Goal: Entertainment & Leisure: Consume media (video, audio)

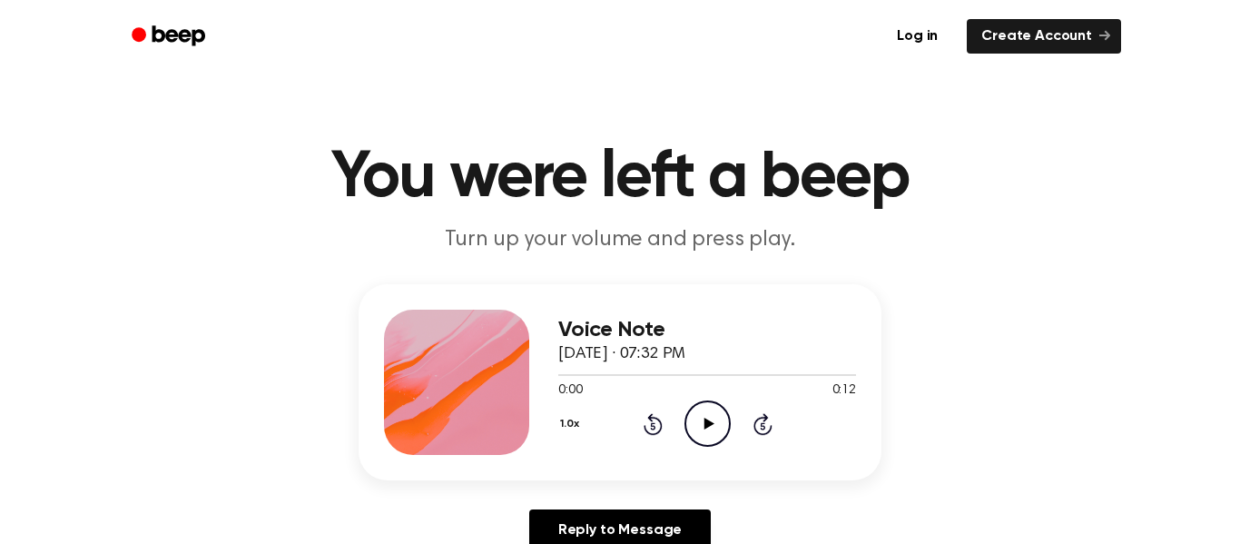
click at [701, 422] on icon "Play Audio" at bounding box center [707, 423] width 46 height 46
click at [720, 430] on icon "Play Audio" at bounding box center [707, 423] width 46 height 46
click at [646, 427] on icon "Rewind 5 seconds" at bounding box center [652, 424] width 20 height 24
click at [715, 446] on icon "Play Audio" at bounding box center [707, 423] width 46 height 46
click at [687, 433] on circle at bounding box center [707, 423] width 44 height 44
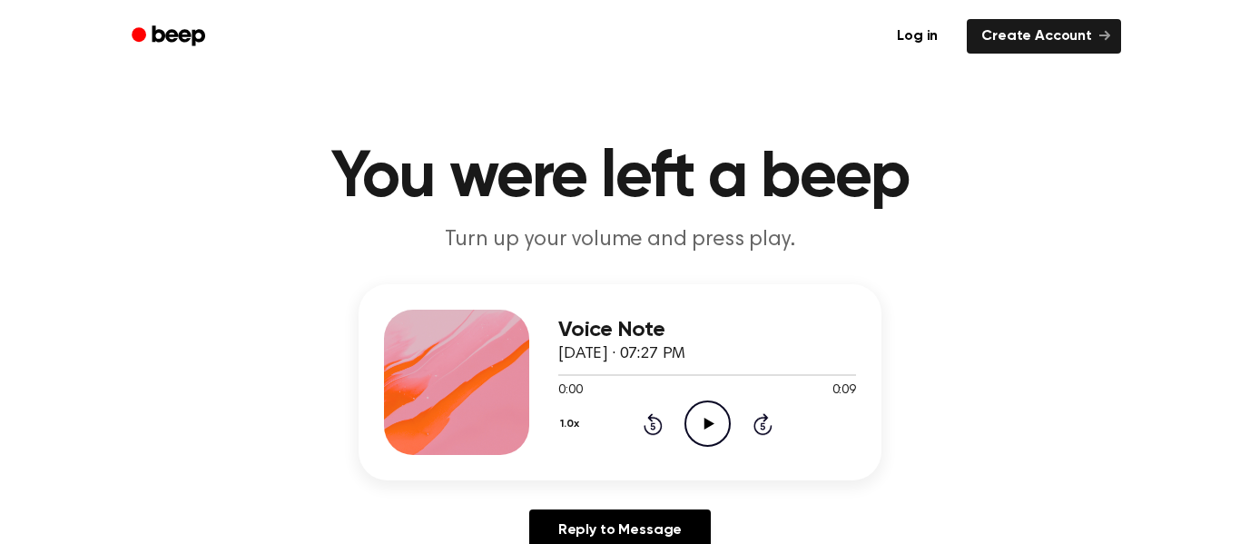
click at [701, 407] on icon "Play Audio" at bounding box center [707, 423] width 46 height 46
click at [701, 407] on icon "Pause Audio" at bounding box center [707, 423] width 46 height 46
click at [723, 423] on icon "Play Audio" at bounding box center [707, 423] width 46 height 46
click at [720, 430] on icon "Play Audio" at bounding box center [707, 423] width 46 height 46
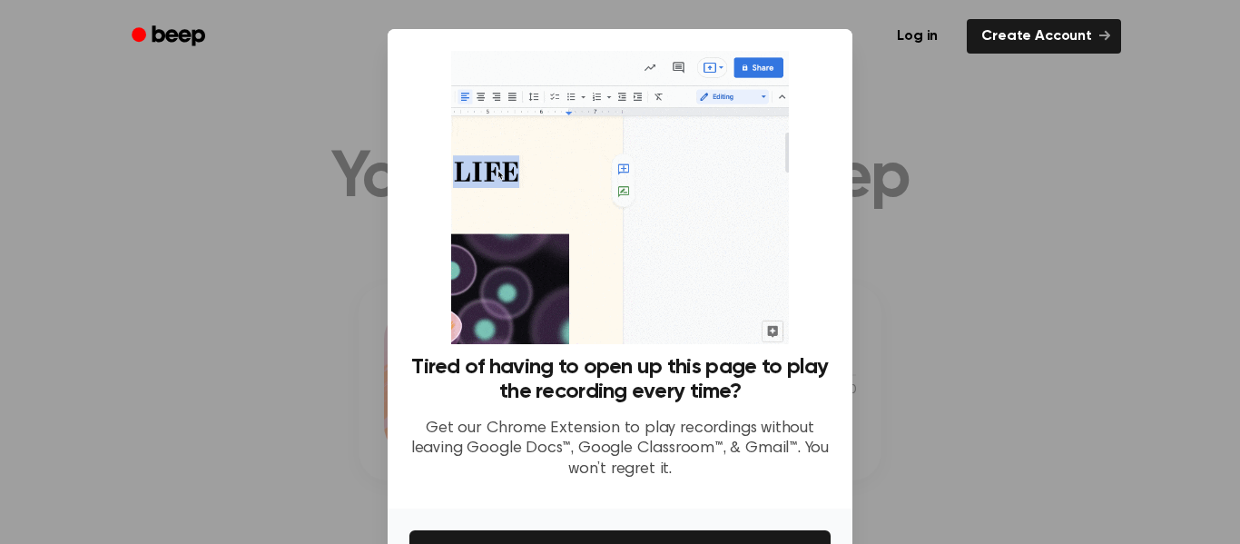
click at [938, 252] on div at bounding box center [620, 272] width 1240 height 544
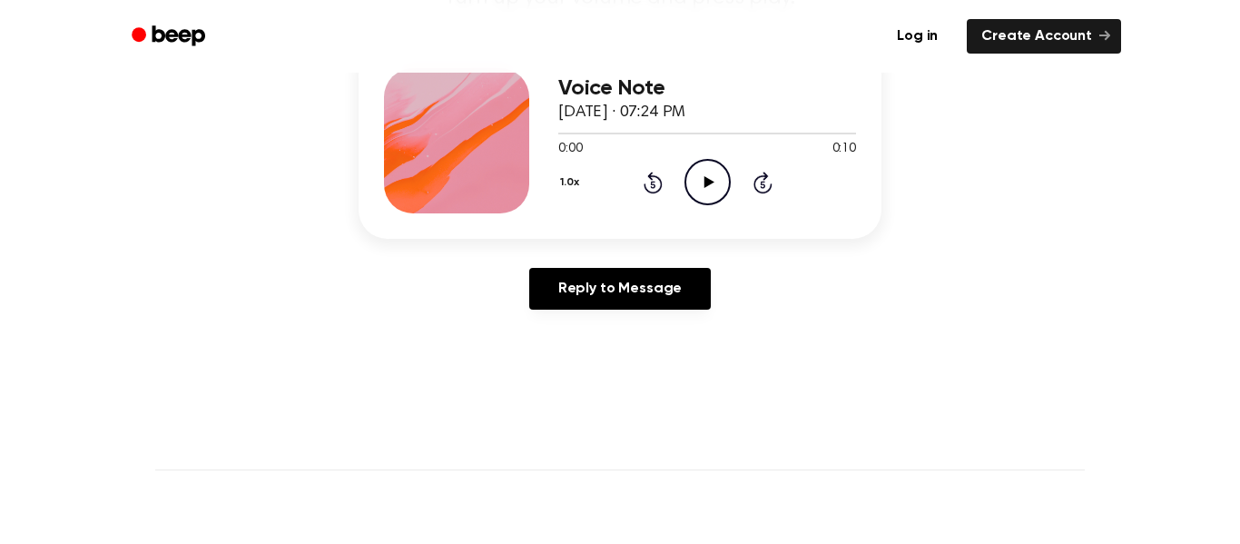
scroll to position [240, 0]
click at [704, 171] on icon "Play Audio" at bounding box center [707, 183] width 46 height 46
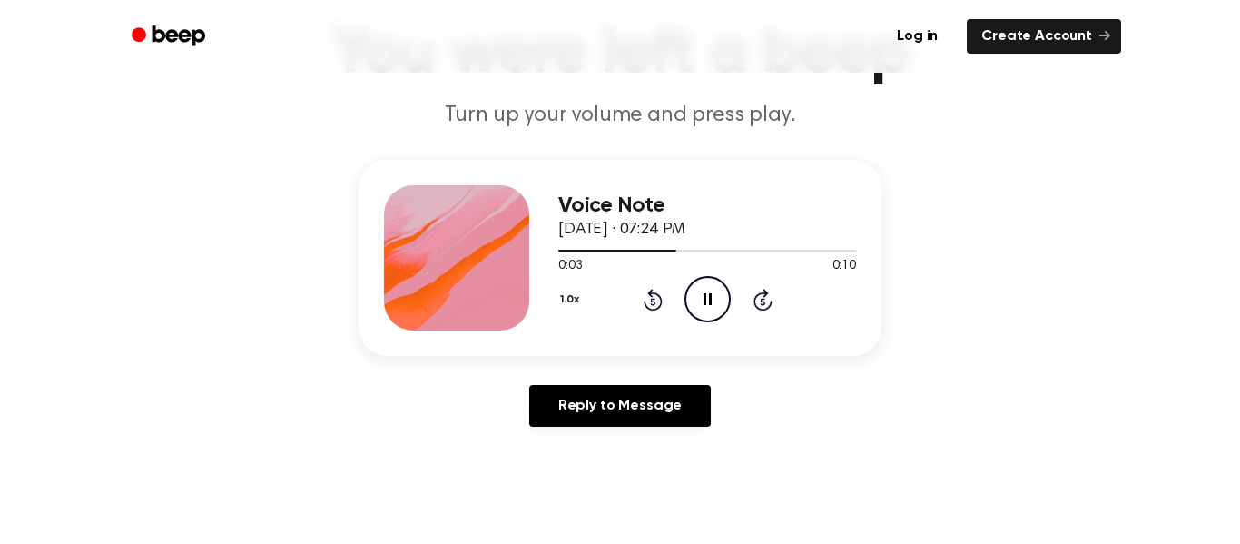
scroll to position [135, 0]
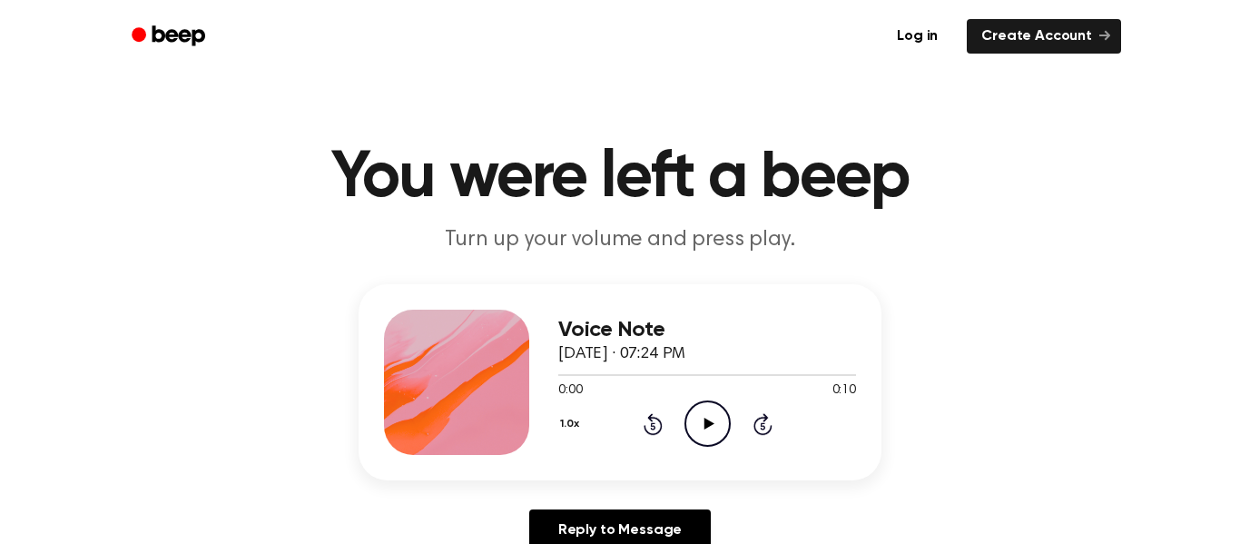
click at [689, 421] on icon "Play Audio" at bounding box center [707, 423] width 46 height 46
click at [704, 412] on icon "Play Audio" at bounding box center [707, 423] width 46 height 46
click at [657, 377] on div at bounding box center [707, 374] width 298 height 15
drag, startPoint x: 671, startPoint y: 372, endPoint x: 637, endPoint y: 373, distance: 33.6
click at [637, 373] on div at bounding box center [707, 374] width 298 height 15
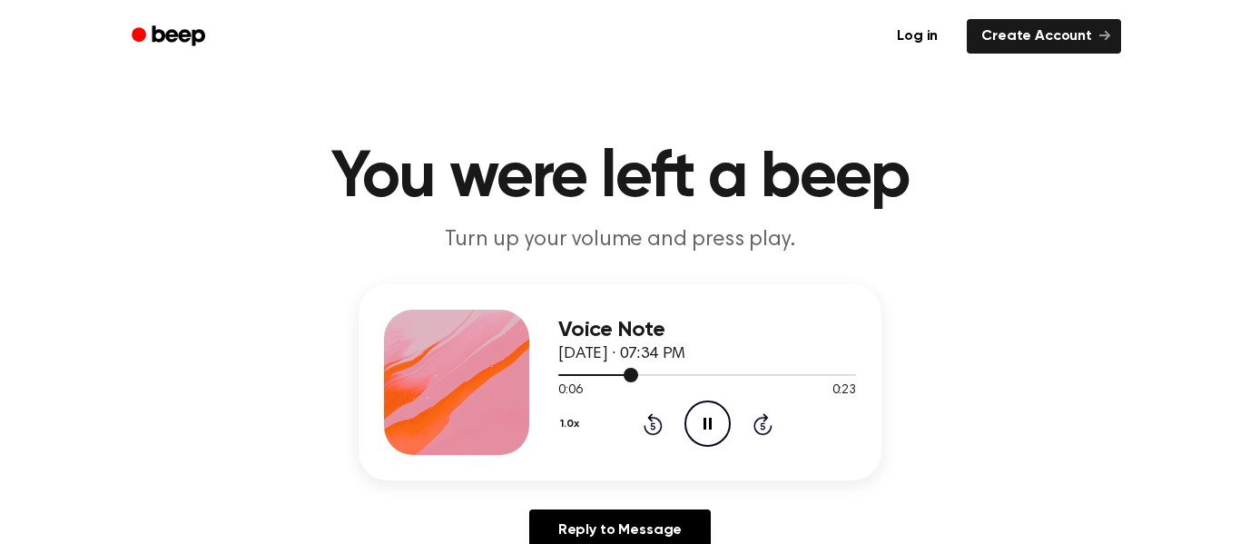
click at [637, 373] on div at bounding box center [707, 374] width 298 height 15
click at [602, 372] on div at bounding box center [707, 374] width 298 height 15
click at [698, 425] on icon "Play Audio" at bounding box center [707, 423] width 46 height 46
click at [647, 430] on icon at bounding box center [652, 424] width 19 height 22
click at [648, 429] on icon "Rewind 5 seconds" at bounding box center [652, 424] width 20 height 24
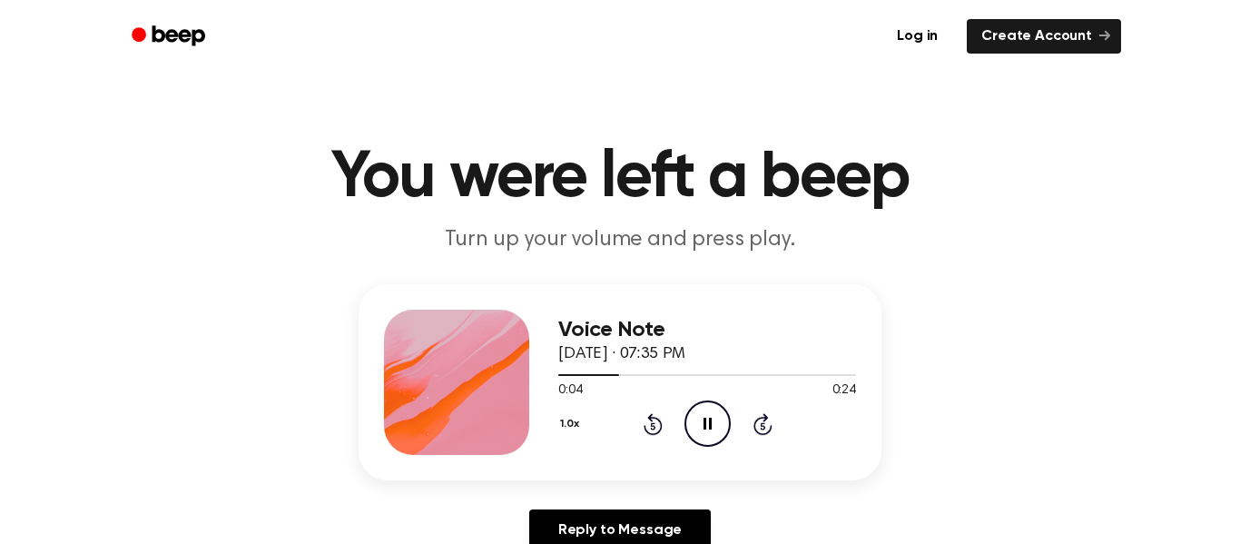
click at [643, 426] on icon at bounding box center [652, 424] width 19 height 22
click at [650, 426] on icon "Rewind 5 seconds" at bounding box center [652, 424] width 20 height 24
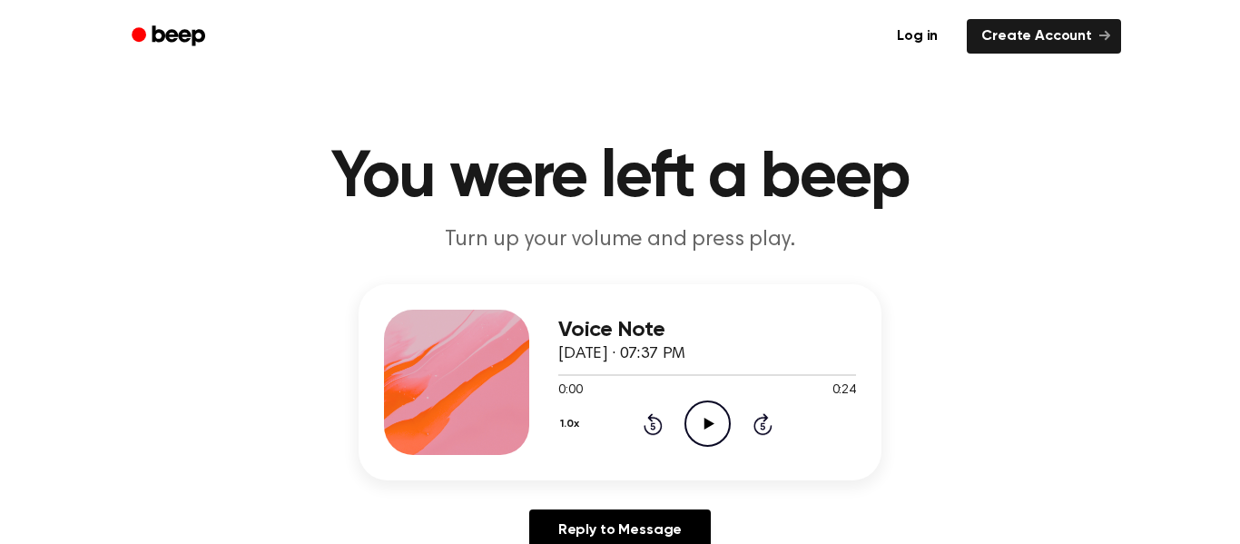
click at [701, 446] on div "Voice Note [DATE] · 07:37 PM 0:00 0:24 Your browser does not support the [objec…" at bounding box center [707, 381] width 298 height 145
click at [718, 424] on icon "Play Audio" at bounding box center [707, 423] width 46 height 46
click at [723, 424] on icon "Play Audio" at bounding box center [707, 423] width 46 height 46
click at [720, 409] on icon "Play Audio" at bounding box center [707, 423] width 46 height 46
click at [704, 368] on div at bounding box center [707, 374] width 298 height 15
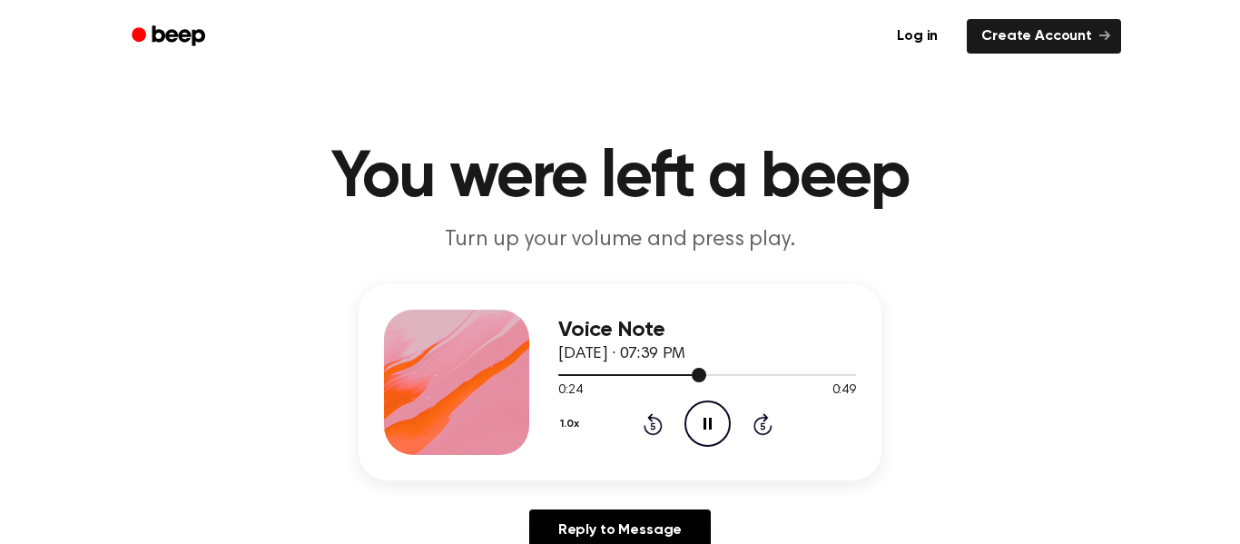
click at [704, 367] on div at bounding box center [707, 374] width 298 height 15
click at [705, 371] on div at bounding box center [707, 374] width 298 height 15
click at [696, 418] on icon "Play Audio" at bounding box center [707, 423] width 46 height 46
click at [652, 419] on icon "Rewind 5 seconds" at bounding box center [652, 424] width 20 height 24
click at [649, 412] on icon "Rewind 5 seconds" at bounding box center [652, 424] width 20 height 24
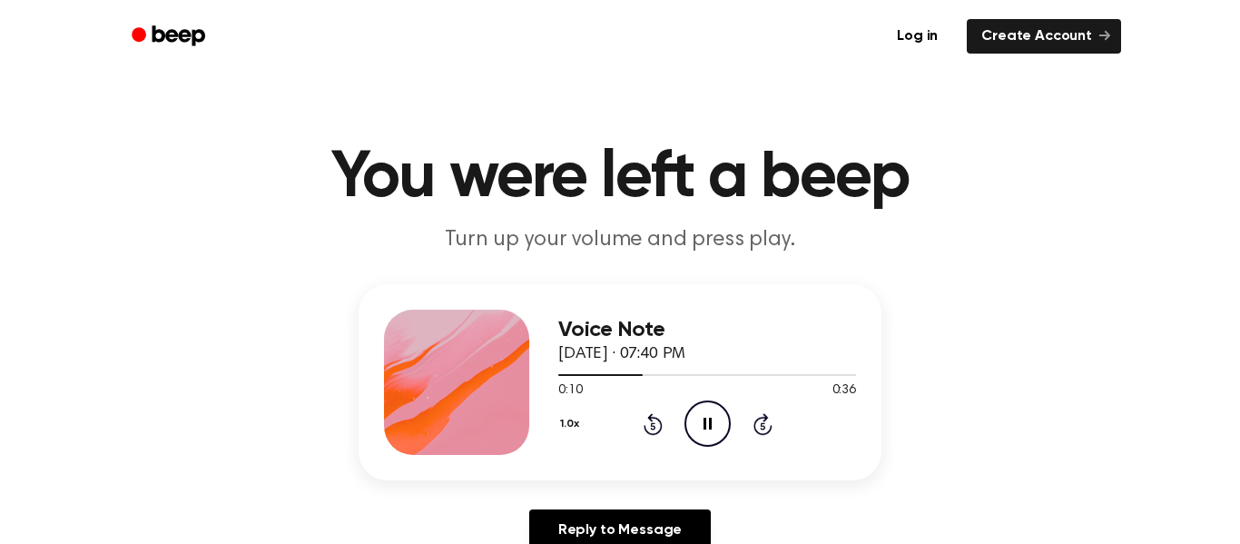
click at [649, 412] on icon "Rewind 5 seconds" at bounding box center [652, 424] width 20 height 24
click at [667, 377] on div at bounding box center [707, 374] width 298 height 15
click at [660, 423] on icon at bounding box center [652, 424] width 19 height 22
click at [660, 426] on icon at bounding box center [652, 424] width 19 height 22
click at [658, 425] on icon "Rewind 5 seconds" at bounding box center [652, 424] width 20 height 24
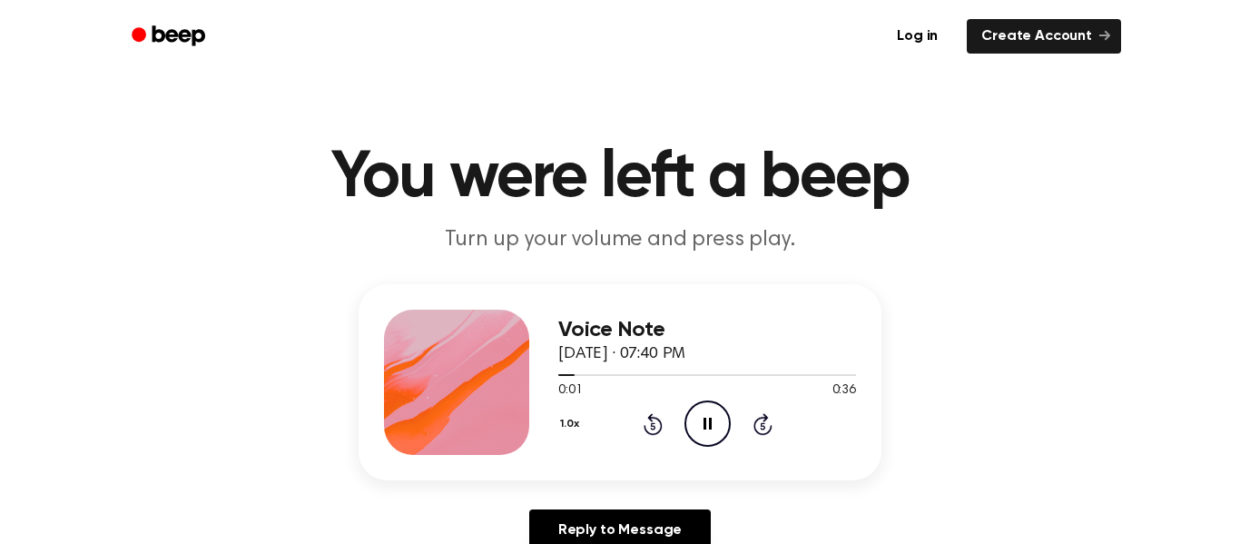
click at [653, 418] on icon at bounding box center [652, 424] width 19 height 22
click at [665, 386] on div "0:02 0:36" at bounding box center [707, 390] width 298 height 19
click at [686, 427] on icon "Play Audio" at bounding box center [707, 423] width 46 height 46
click at [651, 421] on icon at bounding box center [652, 424] width 19 height 22
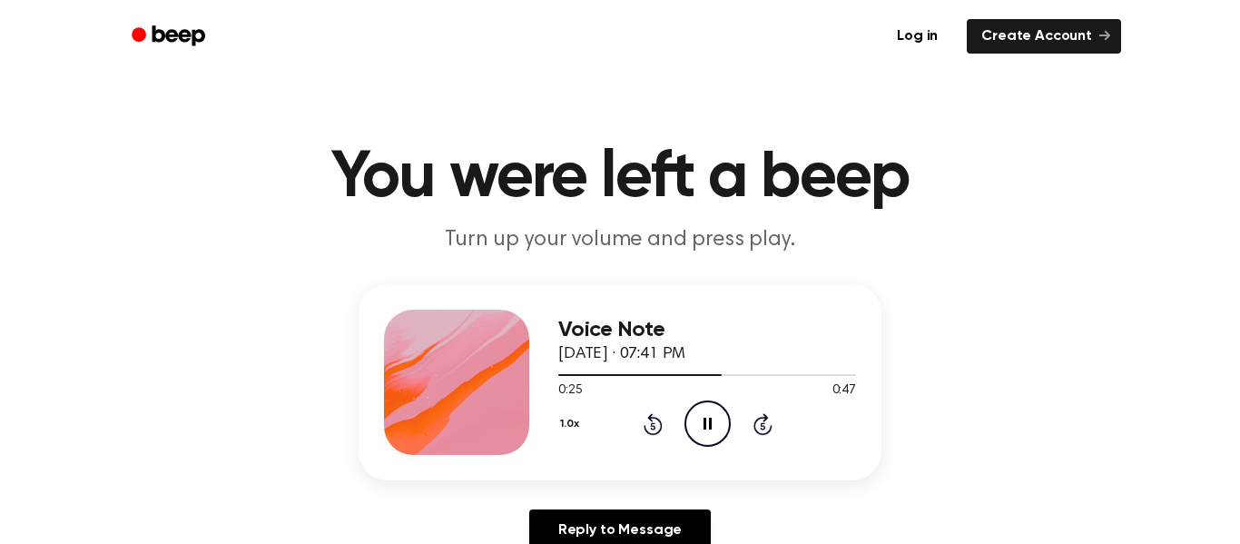
click at [651, 416] on icon at bounding box center [652, 424] width 19 height 22
click at [646, 419] on icon "Rewind 5 seconds" at bounding box center [652, 424] width 20 height 24
click at [644, 391] on div "0:27 0:47" at bounding box center [707, 390] width 298 height 19
click at [644, 391] on div "0:35 0:47" at bounding box center [707, 390] width 298 height 19
click at [644, 391] on div "0:37 0:47" at bounding box center [707, 390] width 298 height 19
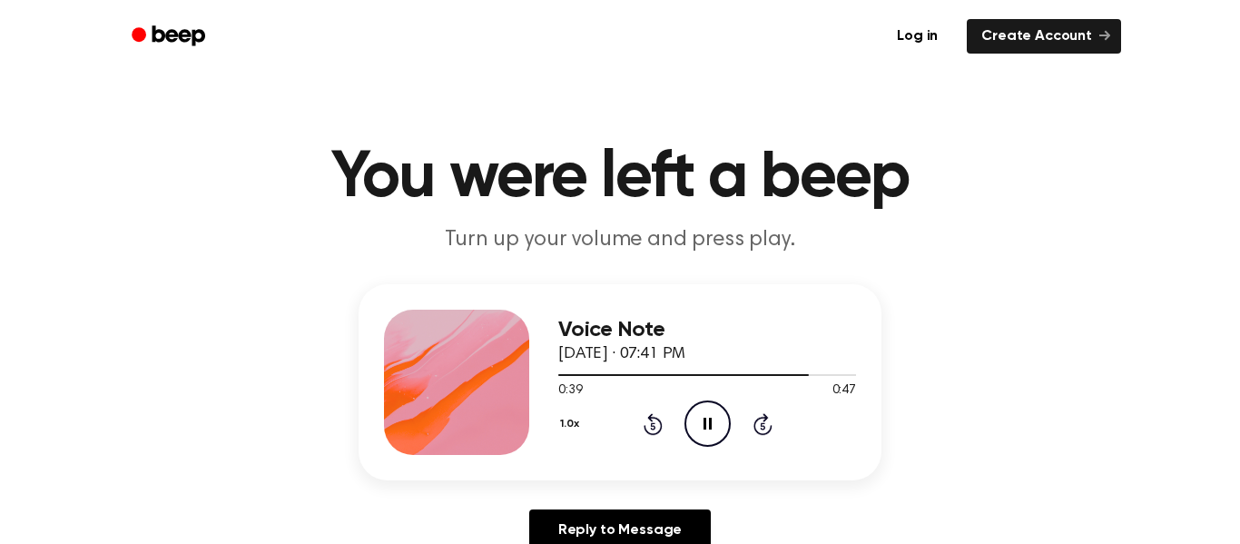
click at [644, 391] on div "0:39 0:47" at bounding box center [707, 390] width 298 height 19
click at [654, 426] on icon "Rewind 5 seconds" at bounding box center [652, 424] width 20 height 24
click at [653, 429] on icon "Rewind 5 seconds" at bounding box center [652, 424] width 20 height 24
click at [651, 424] on icon at bounding box center [652, 425] width 5 height 7
click at [651, 420] on icon at bounding box center [652, 424] width 19 height 22
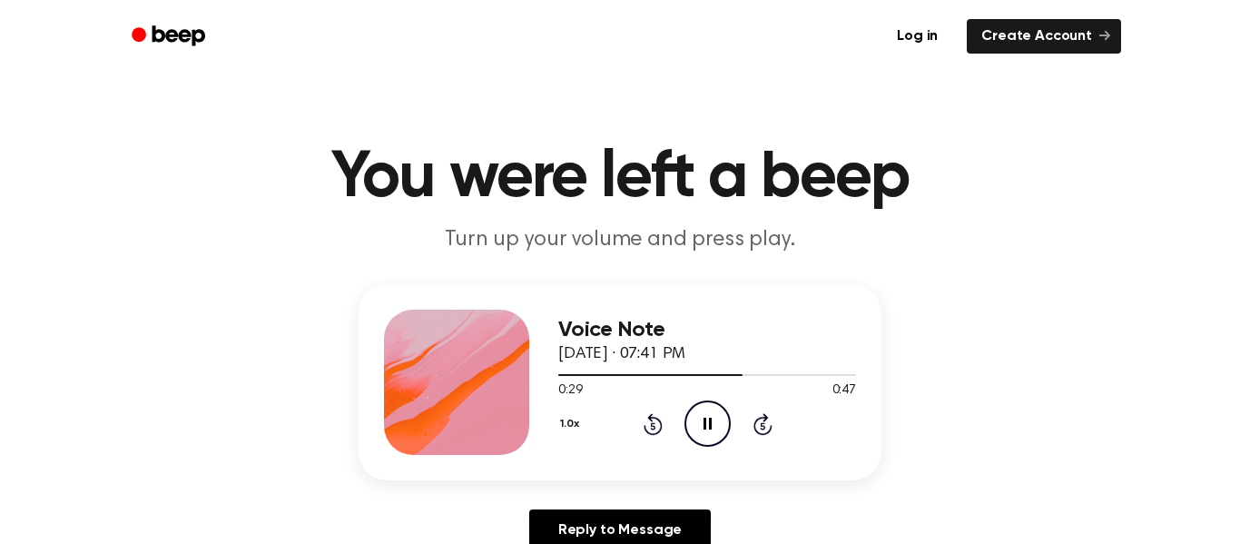
click at [646, 423] on icon "Rewind 5 seconds" at bounding box center [652, 424] width 20 height 24
click at [653, 427] on icon at bounding box center [652, 425] width 5 height 7
click at [651, 419] on icon at bounding box center [652, 424] width 19 height 22
click at [649, 417] on icon at bounding box center [652, 424] width 19 height 22
click at [649, 416] on icon at bounding box center [652, 424] width 19 height 22
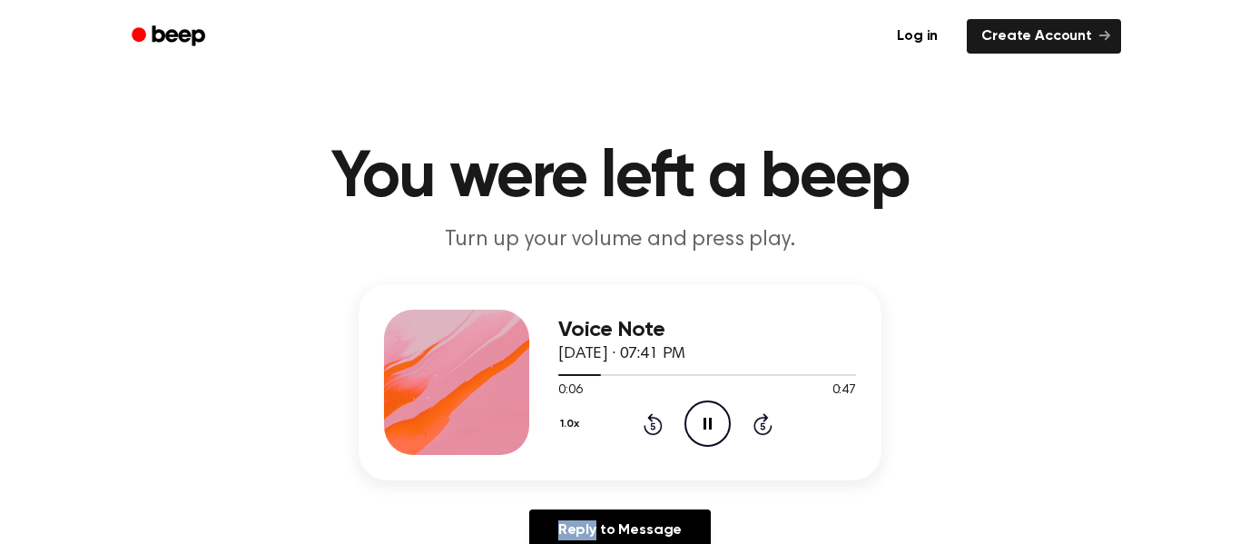
click at [652, 420] on icon "Rewind 5 seconds" at bounding box center [652, 424] width 20 height 24
click at [654, 421] on icon "Rewind 5 seconds" at bounding box center [652, 424] width 20 height 24
click at [719, 433] on icon "Play Audio" at bounding box center [707, 423] width 46 height 46
click at [708, 407] on icon "Play Audio" at bounding box center [707, 423] width 46 height 46
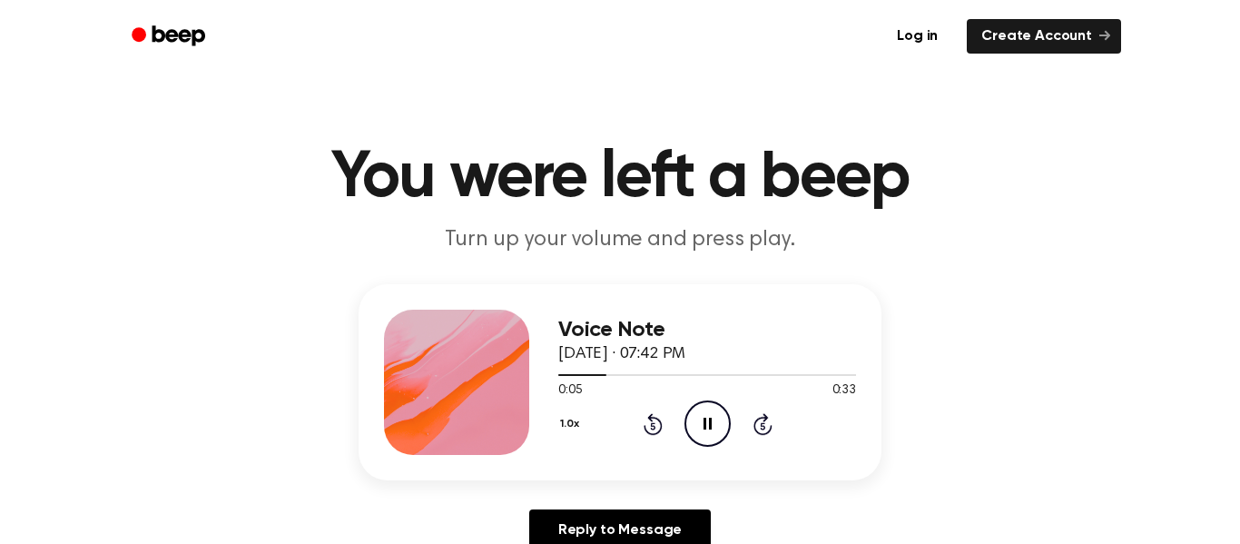
click at [651, 424] on icon at bounding box center [652, 425] width 5 height 7
click at [656, 420] on icon "Rewind 5 seconds" at bounding box center [652, 424] width 20 height 24
click at [652, 417] on icon at bounding box center [652, 424] width 19 height 22
click at [660, 421] on icon at bounding box center [652, 424] width 19 height 22
click at [660, 419] on icon "Rewind 5 seconds" at bounding box center [652, 424] width 20 height 24
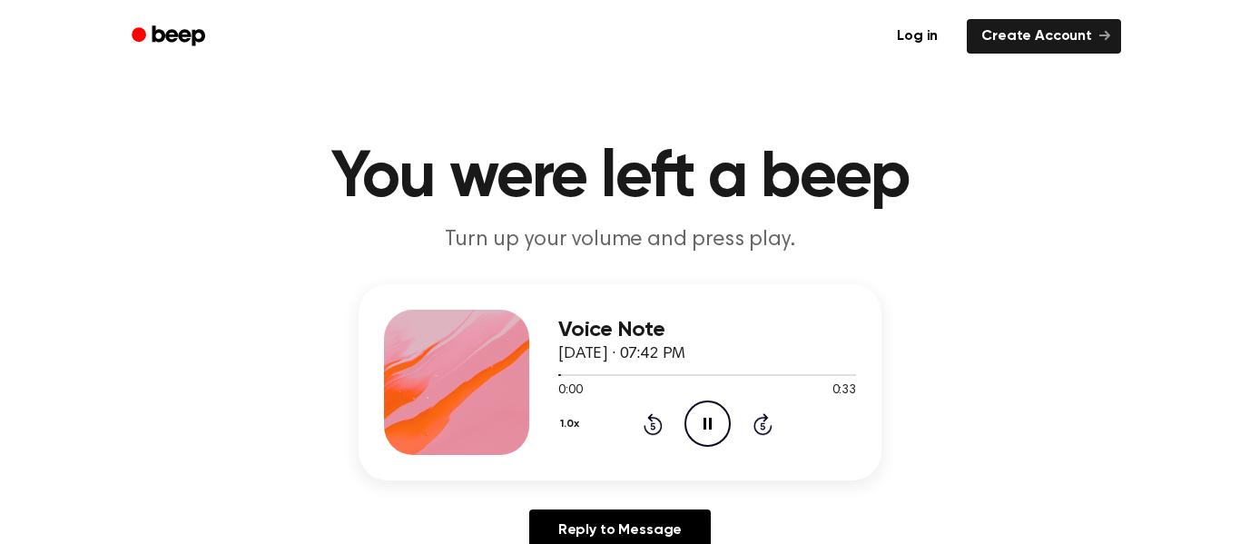
click at [660, 419] on icon "Rewind 5 seconds" at bounding box center [652, 424] width 20 height 24
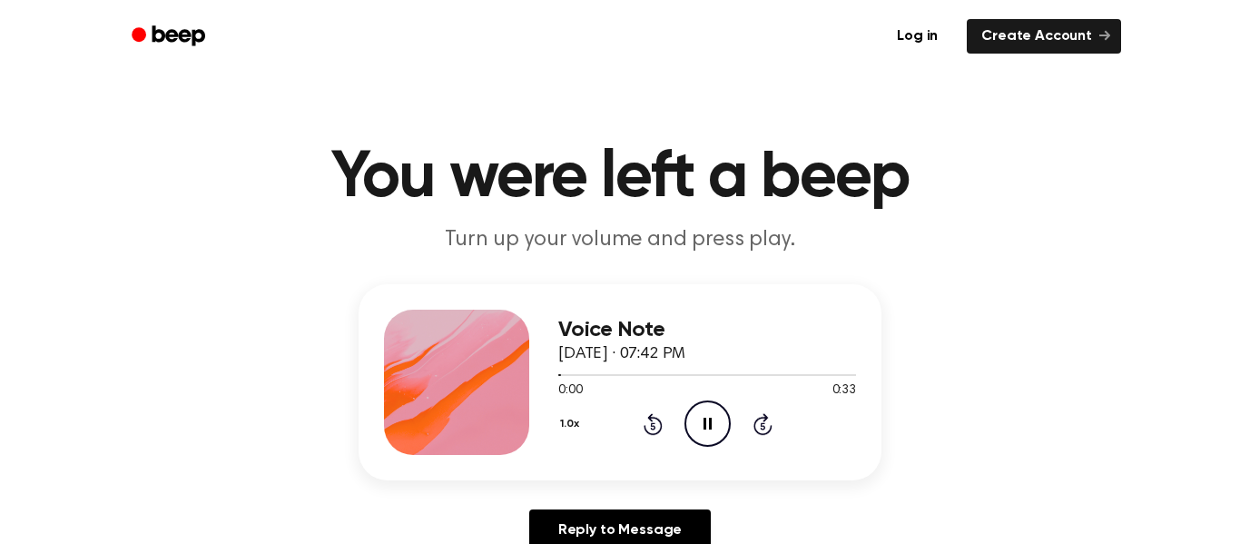
click at [660, 419] on icon "Rewind 5 seconds" at bounding box center [652, 424] width 20 height 24
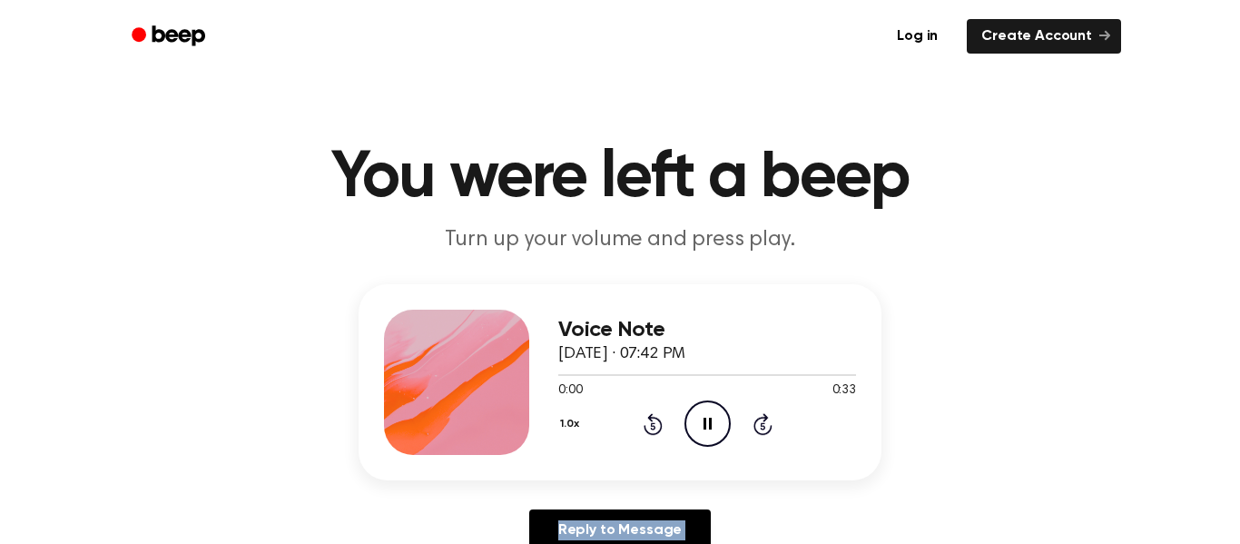
click at [660, 419] on icon "Rewind 5 seconds" at bounding box center [652, 424] width 20 height 24
click at [763, 414] on icon at bounding box center [762, 424] width 19 height 22
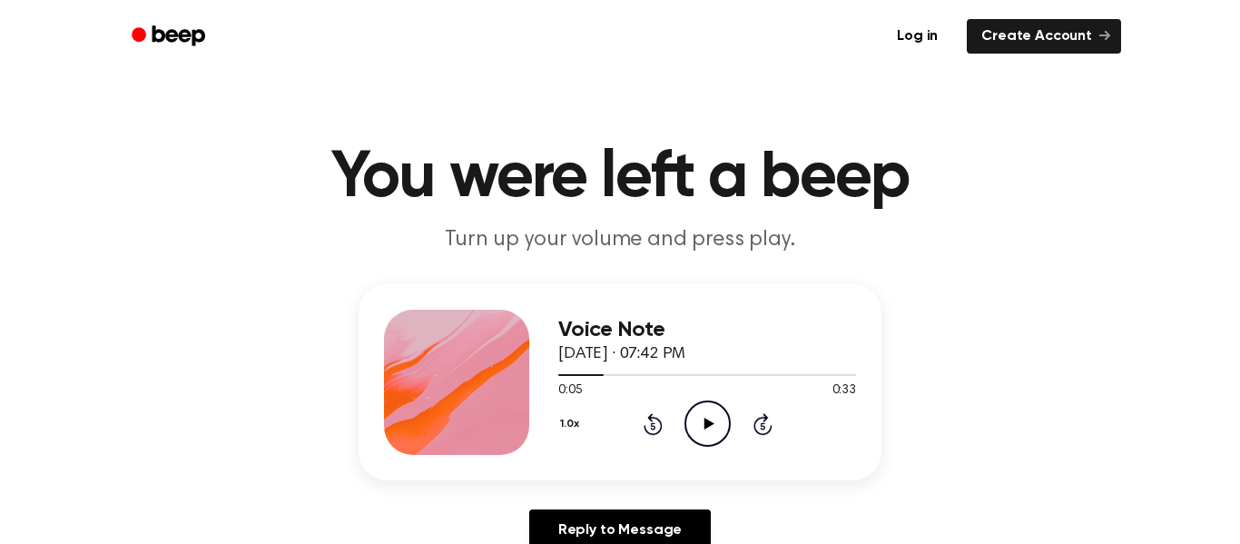
click at [695, 428] on icon "Play Audio" at bounding box center [707, 423] width 46 height 46
click at [709, 419] on icon "Play Audio" at bounding box center [707, 423] width 46 height 46
click at [647, 415] on icon "Rewind 5 seconds" at bounding box center [652, 424] width 20 height 24
click at [705, 420] on icon at bounding box center [708, 423] width 10 height 12
click at [652, 420] on icon at bounding box center [652, 424] width 19 height 22
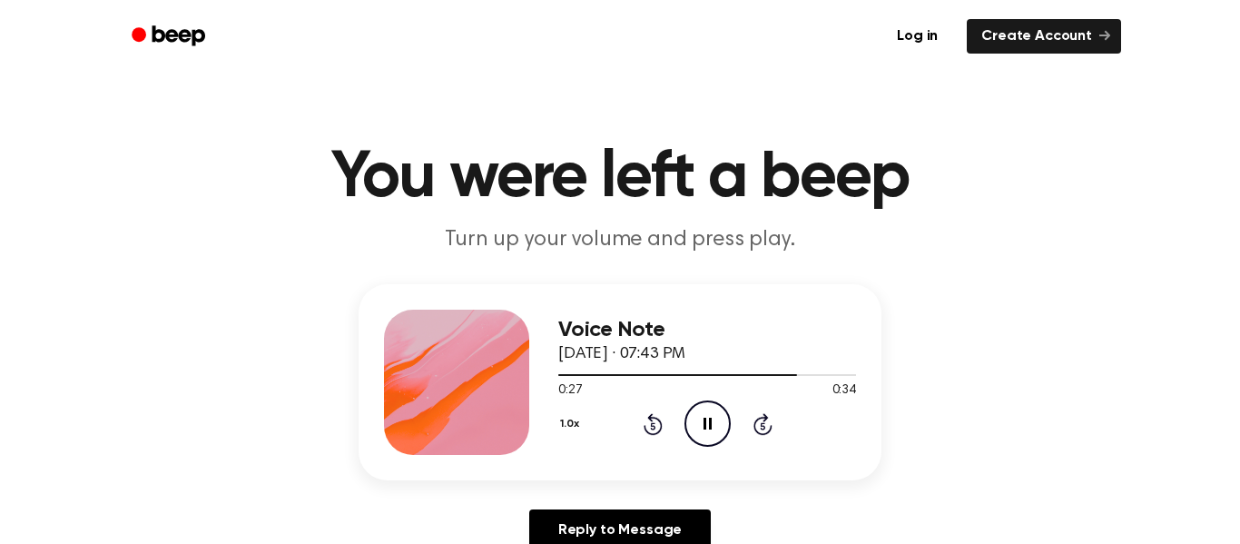
click at [652, 420] on icon at bounding box center [652, 424] width 19 height 22
click at [658, 421] on icon at bounding box center [652, 424] width 19 height 22
click at [657, 421] on icon at bounding box center [652, 424] width 19 height 22
click at [707, 436] on icon "Play Audio" at bounding box center [707, 423] width 46 height 46
click at [642, 367] on div at bounding box center [707, 374] width 298 height 15
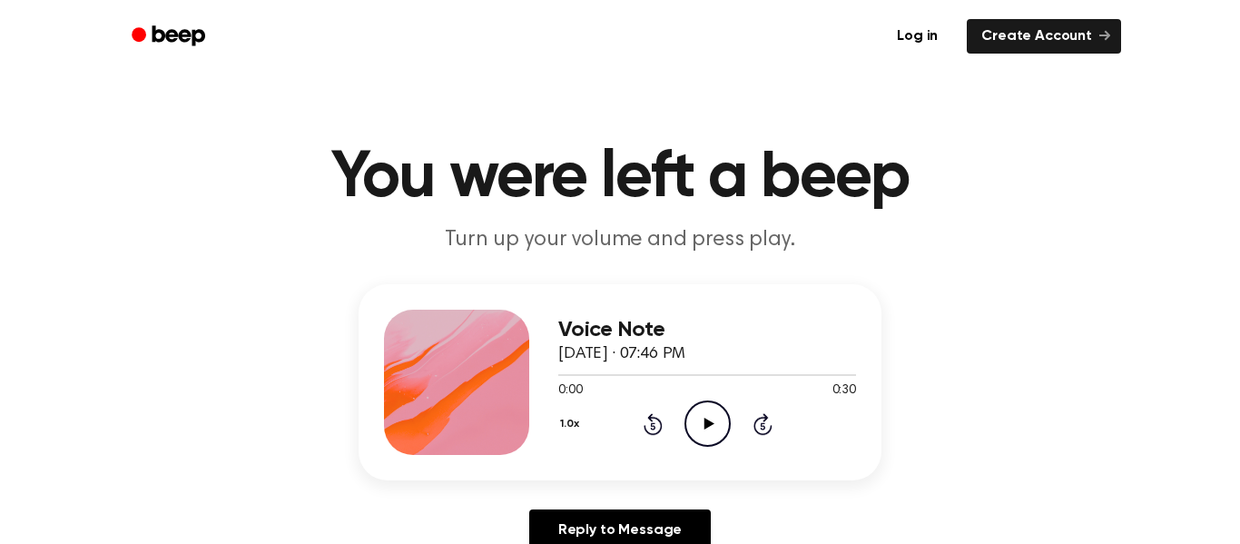
click at [714, 407] on icon "Play Audio" at bounding box center [707, 423] width 46 height 46
click at [648, 436] on div "1.0x Rewind 5 seconds Pause Audio Skip 5 seconds" at bounding box center [707, 423] width 298 height 46
click at [652, 431] on icon "Rewind 5 seconds" at bounding box center [652, 424] width 20 height 24
click at [650, 432] on icon "Rewind 5 seconds" at bounding box center [652, 424] width 20 height 24
click at [652, 419] on icon at bounding box center [652, 424] width 19 height 22
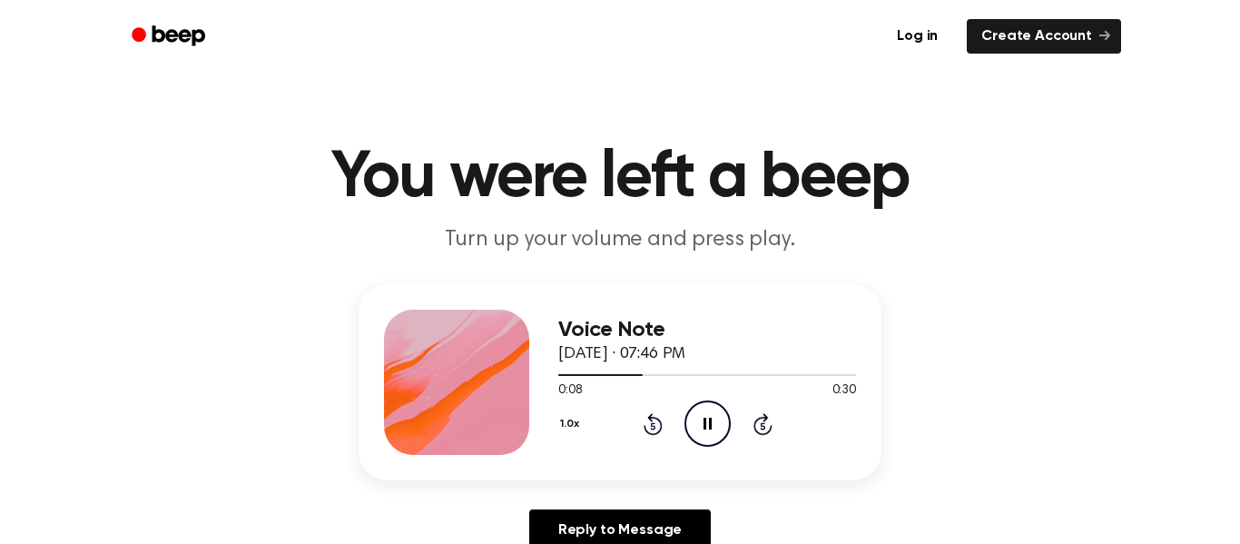
click at [650, 416] on icon at bounding box center [652, 424] width 19 height 22
click at [648, 414] on icon "Rewind 5 seconds" at bounding box center [652, 424] width 20 height 24
click at [628, 375] on div at bounding box center [670, 375] width 224 height 2
click at [573, 361] on span "[DATE] · 07:46 PM" at bounding box center [621, 354] width 127 height 16
click at [589, 376] on div at bounding box center [607, 375] width 99 height 2
